Goal: Book appointment/travel/reservation

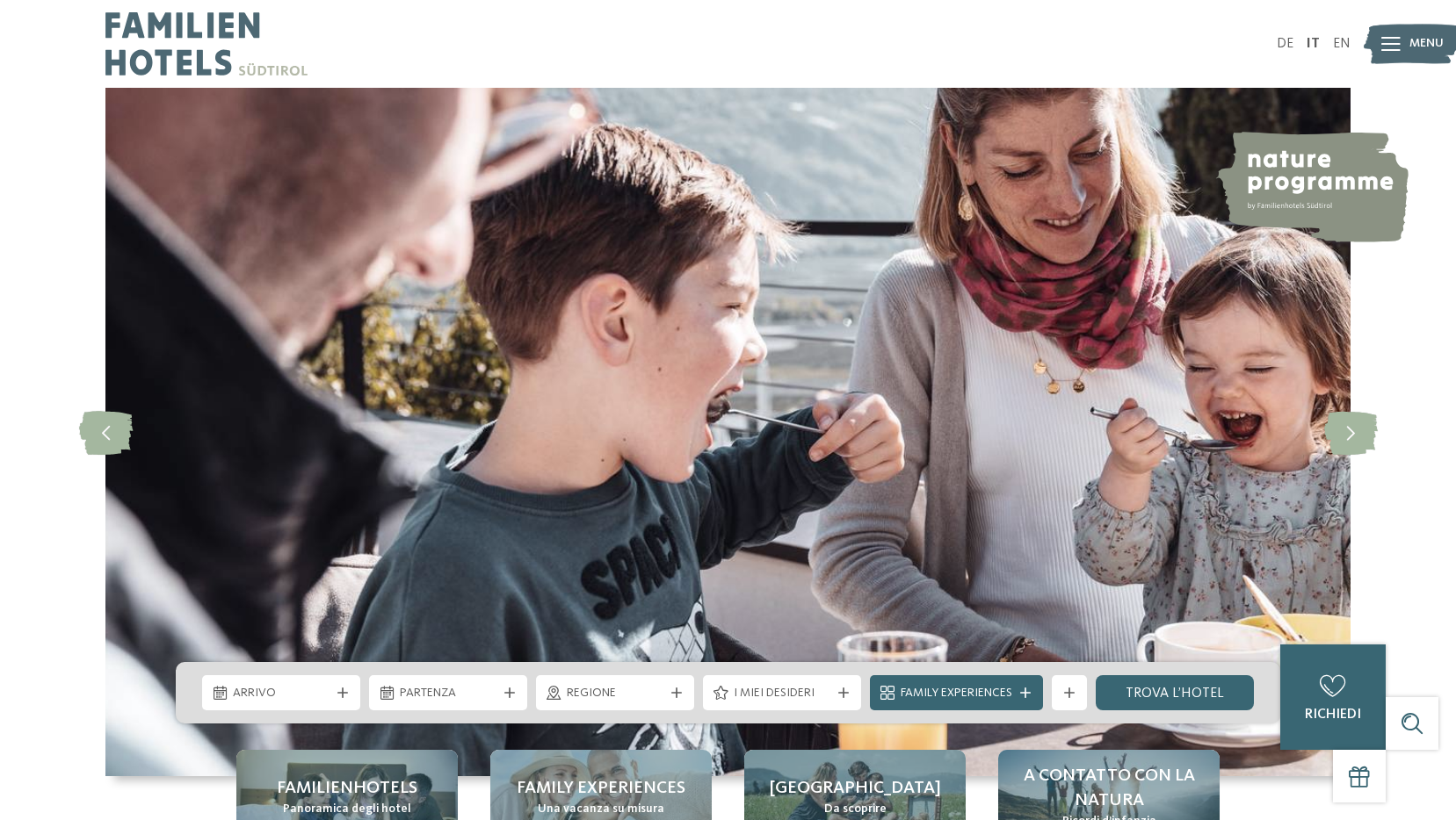
click at [1395, 57] on div at bounding box center [1390, 44] width 19 height 44
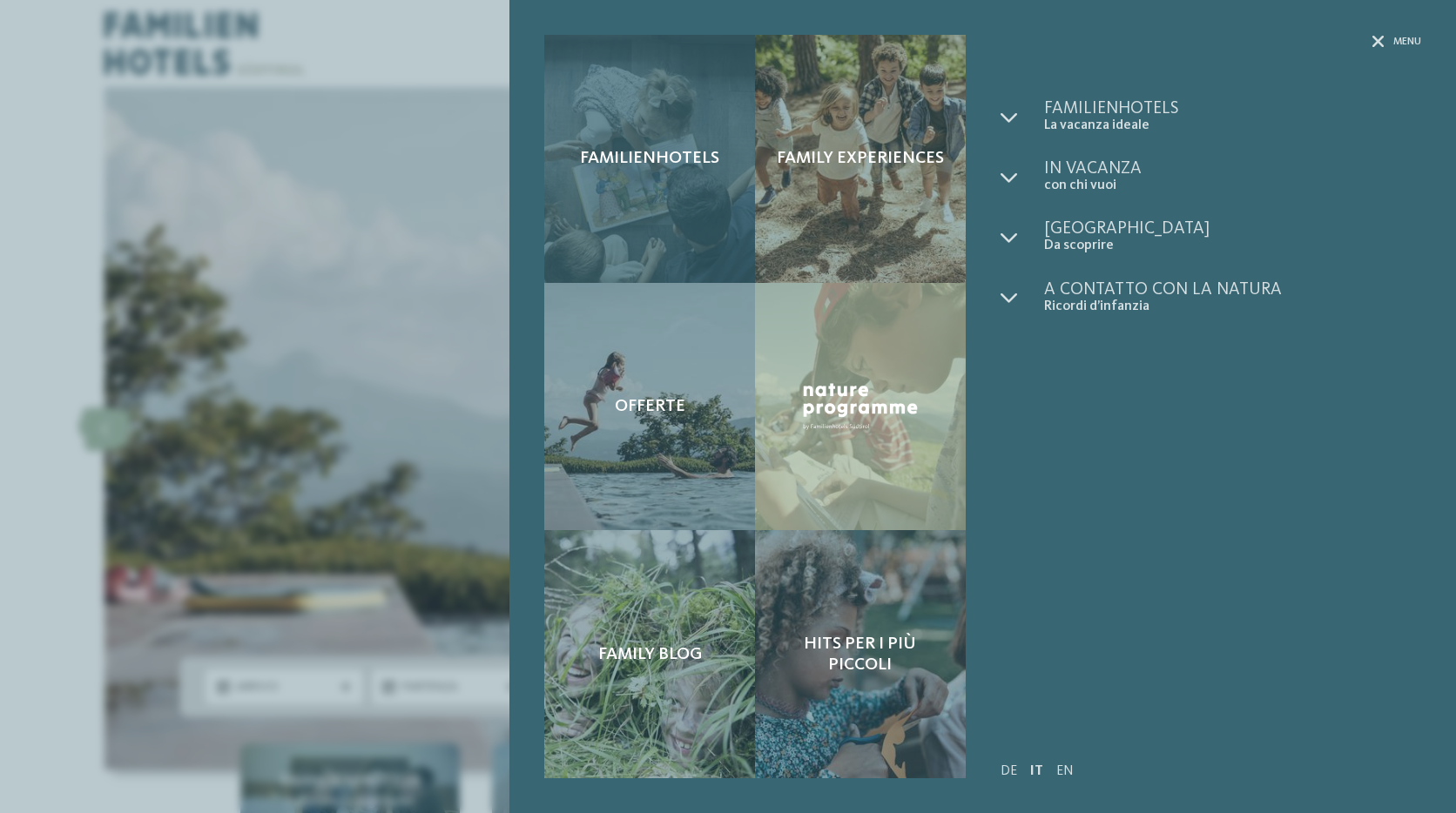
click at [587, 197] on div "Familienhotels" at bounding box center [649, 159] width 210 height 248
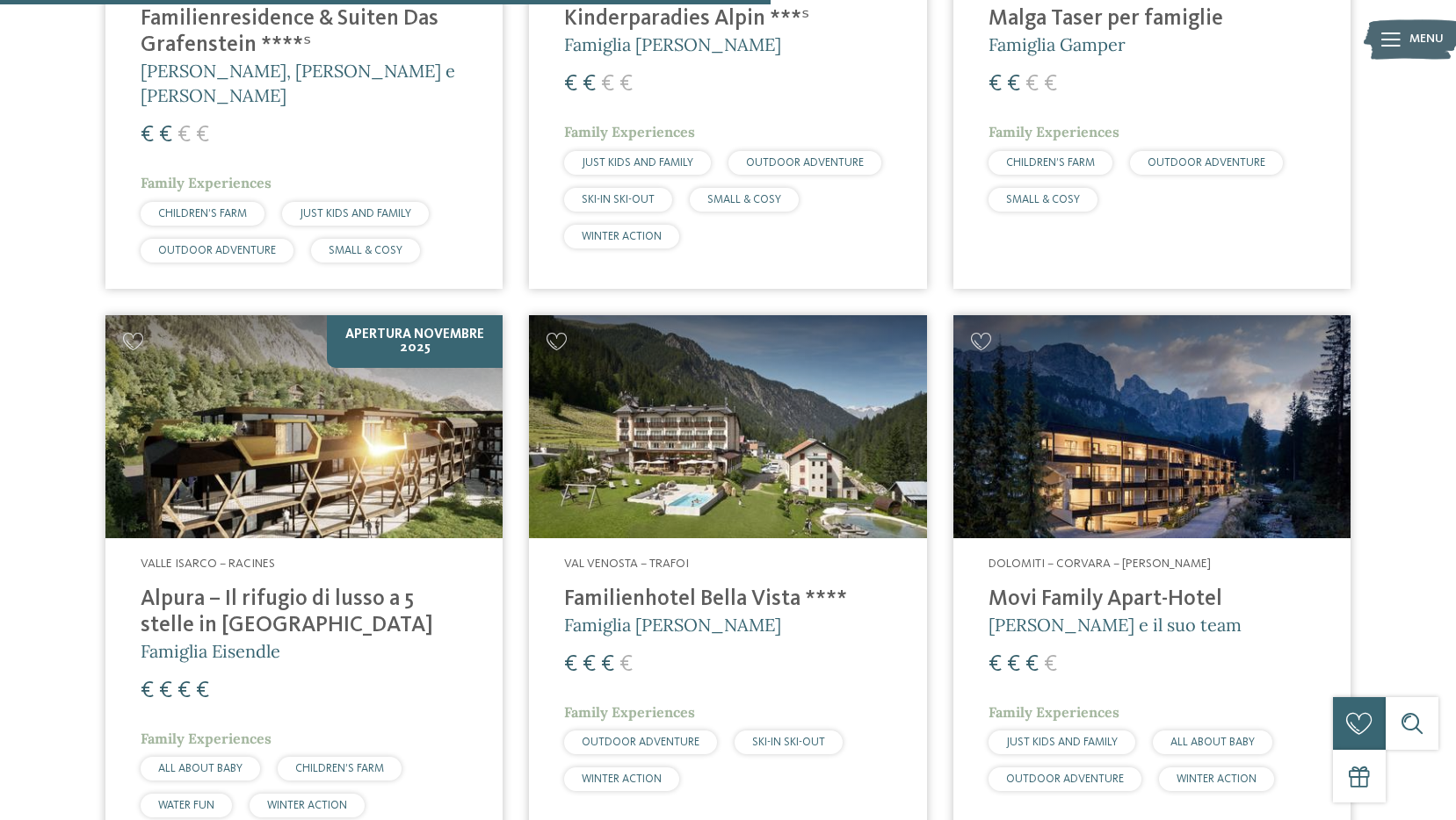
scroll to position [3073, 0]
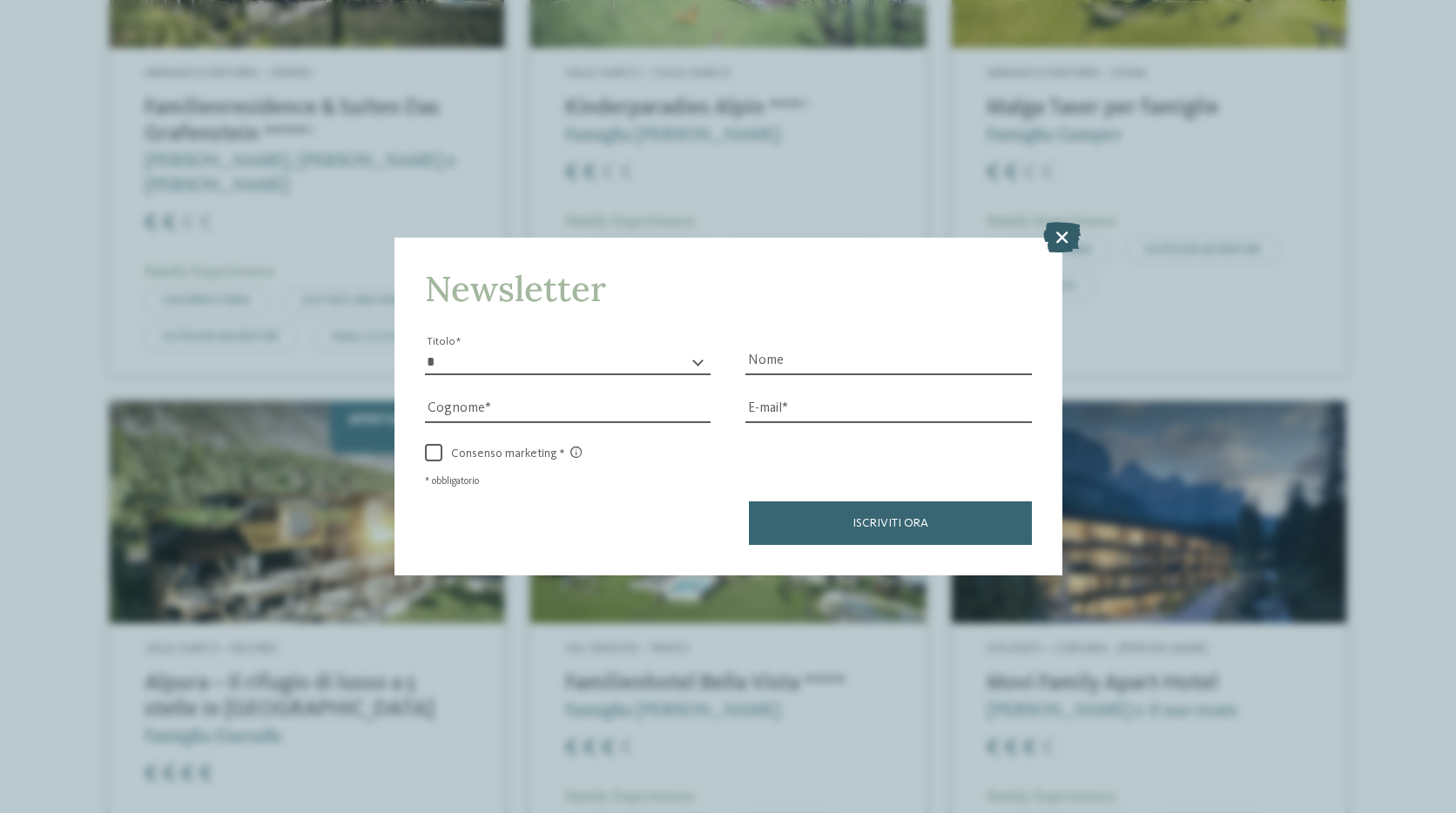
click at [1070, 237] on icon at bounding box center [1062, 237] width 37 height 31
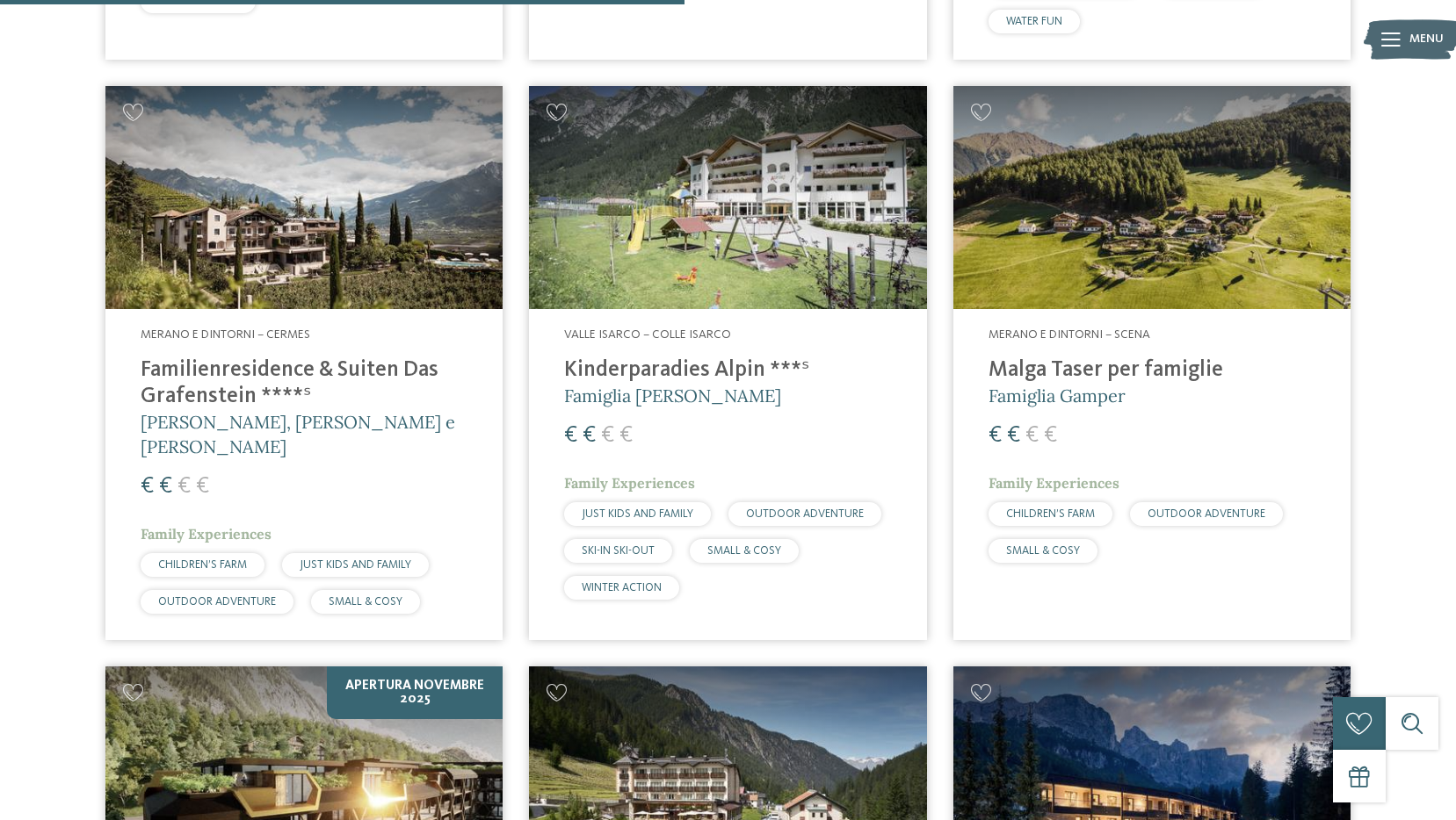
scroll to position [2284, 0]
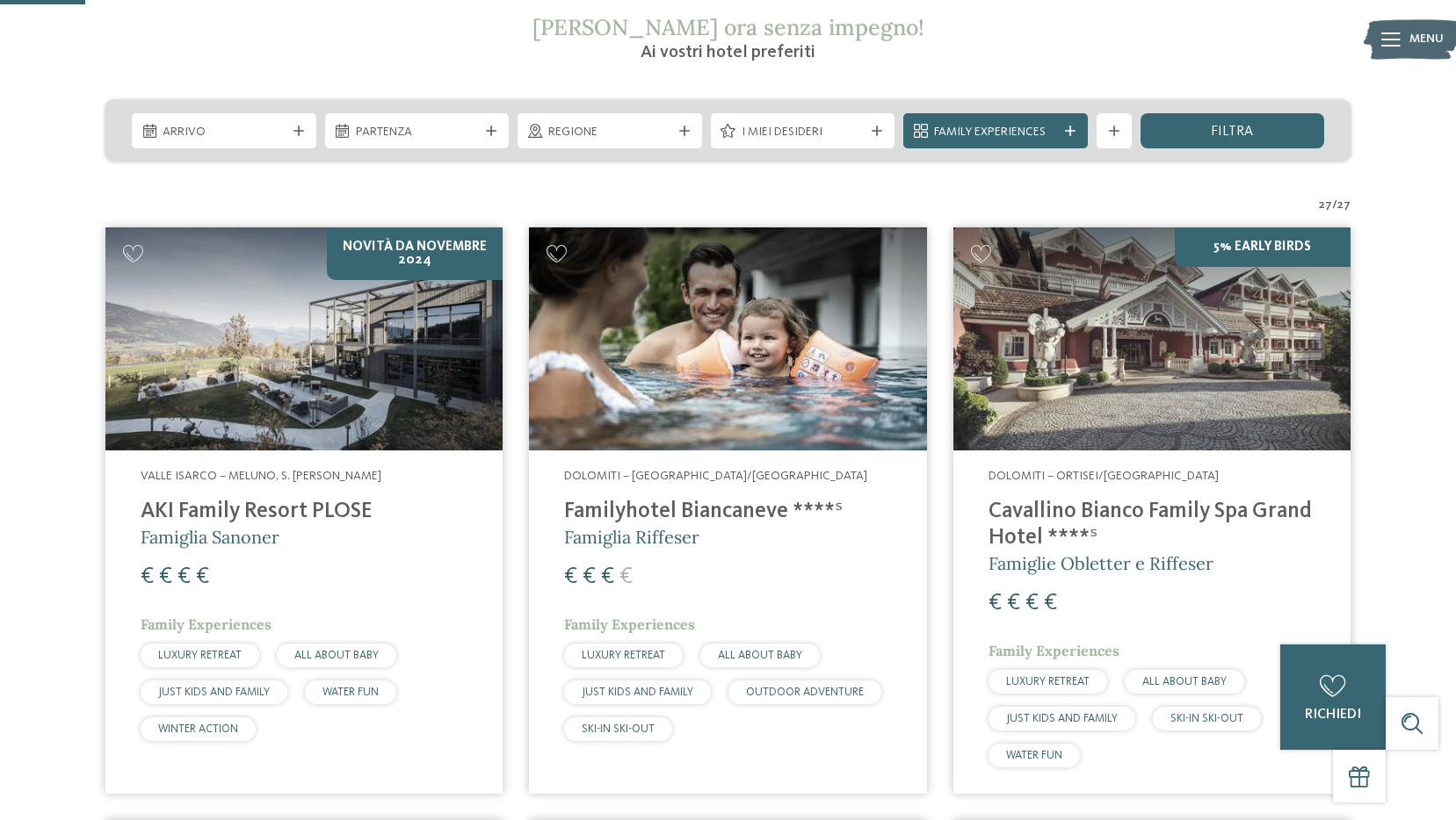
scroll to position [263, 0]
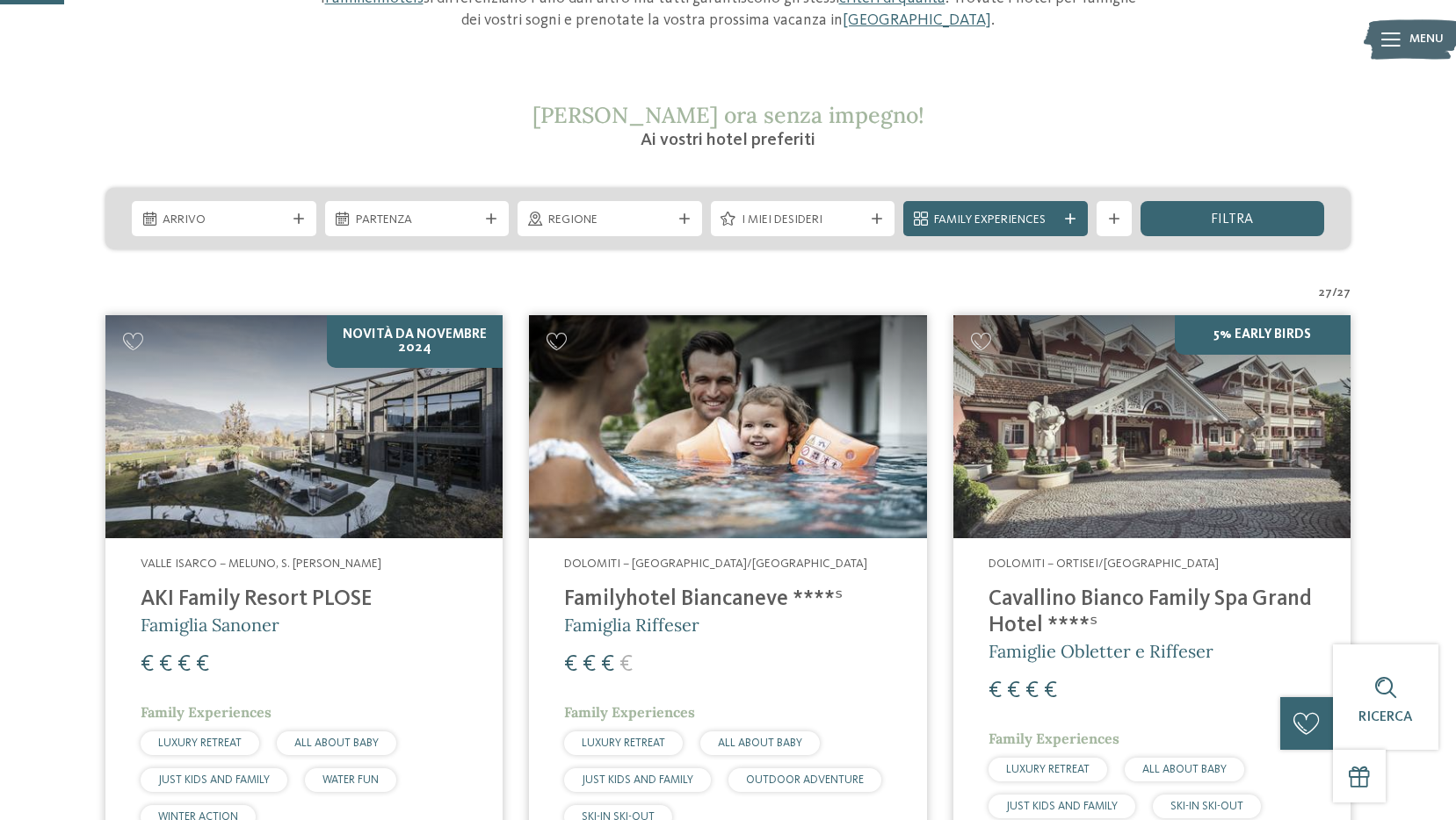
click at [412, 414] on img at bounding box center [304, 427] width 397 height 223
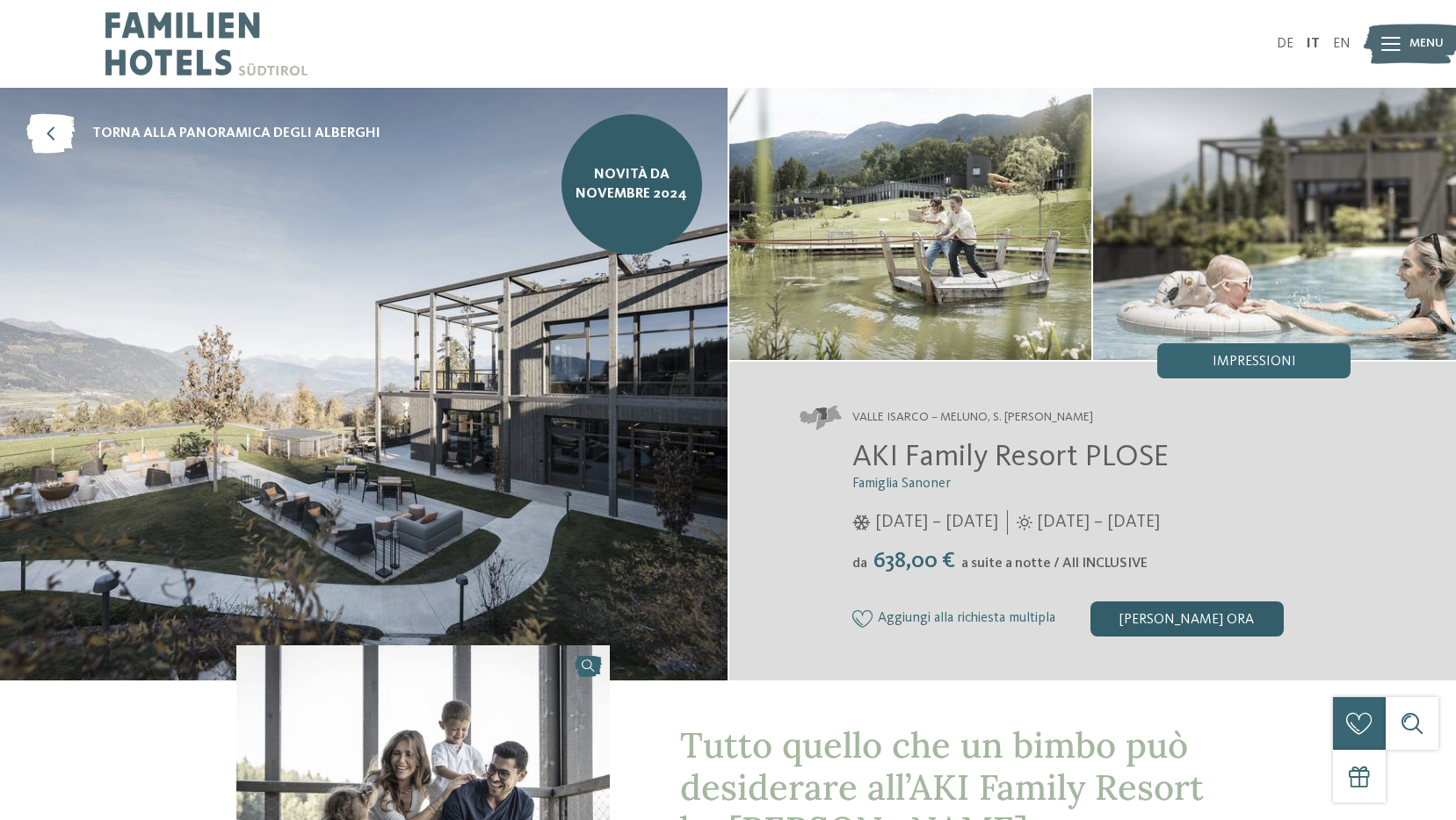
click at [1196, 614] on div "[PERSON_NAME] ora" at bounding box center [1186, 619] width 193 height 35
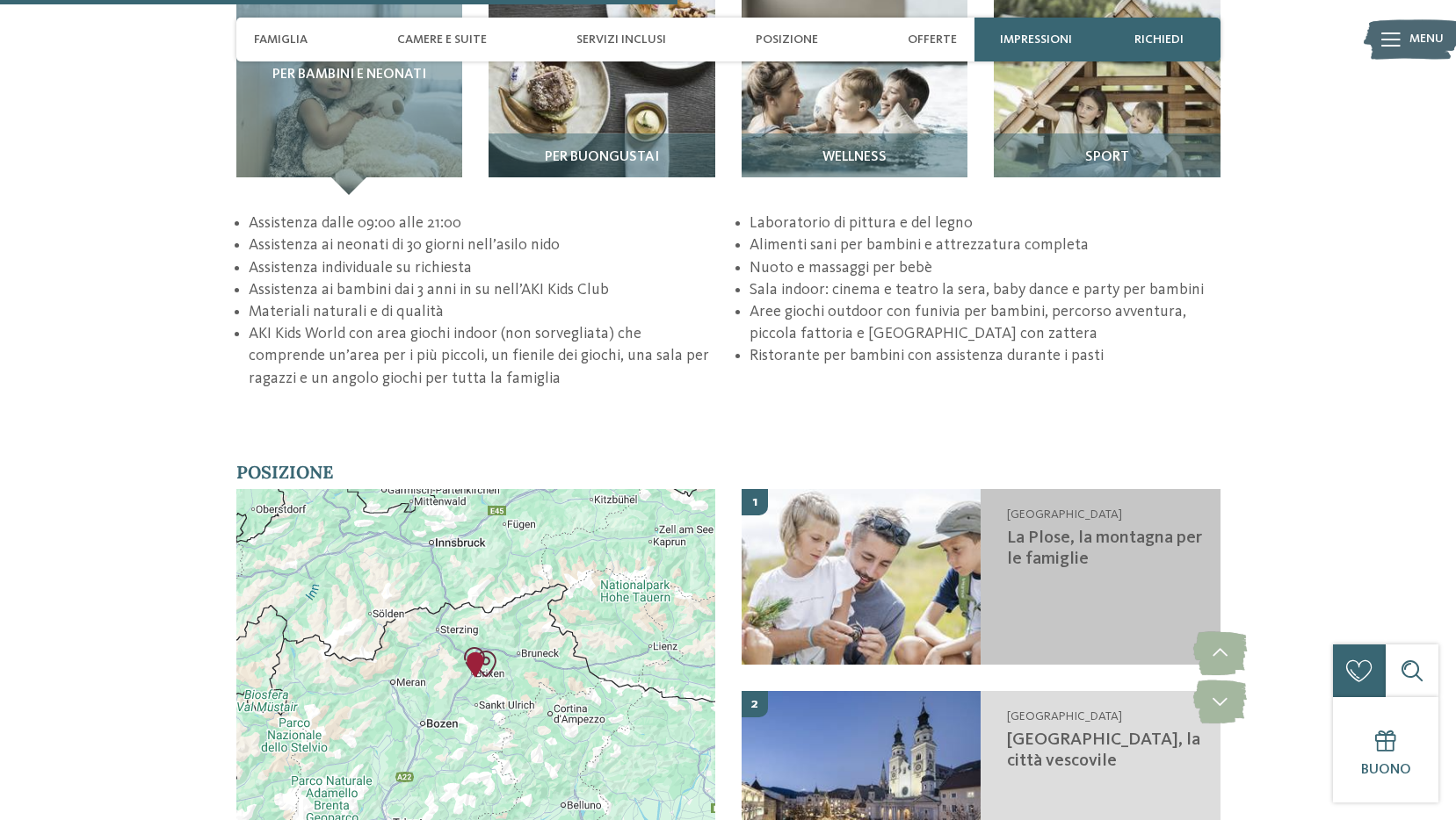
scroll to position [2584, 0]
